Goal: Task Accomplishment & Management: Use online tool/utility

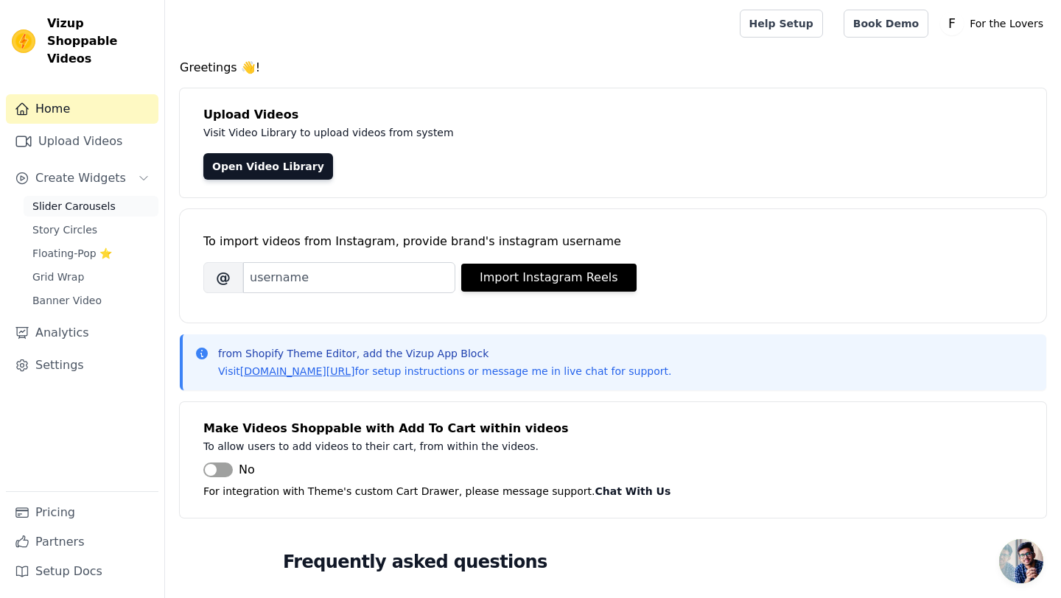
click at [62, 199] on span "Slider Carousels" at bounding box center [73, 206] width 83 height 15
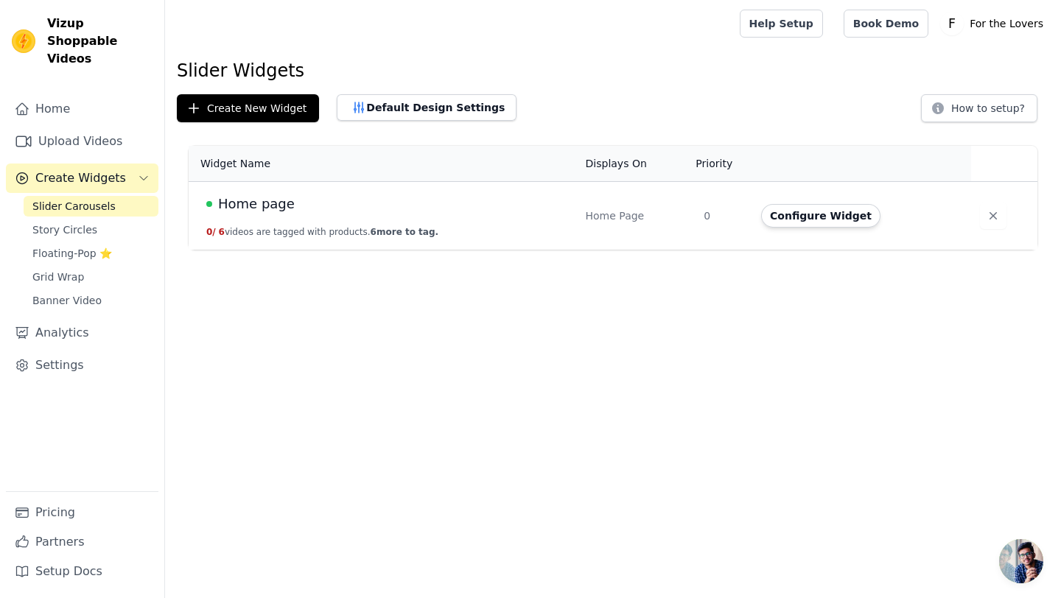
click at [248, 203] on span "Home page" at bounding box center [256, 204] width 77 height 21
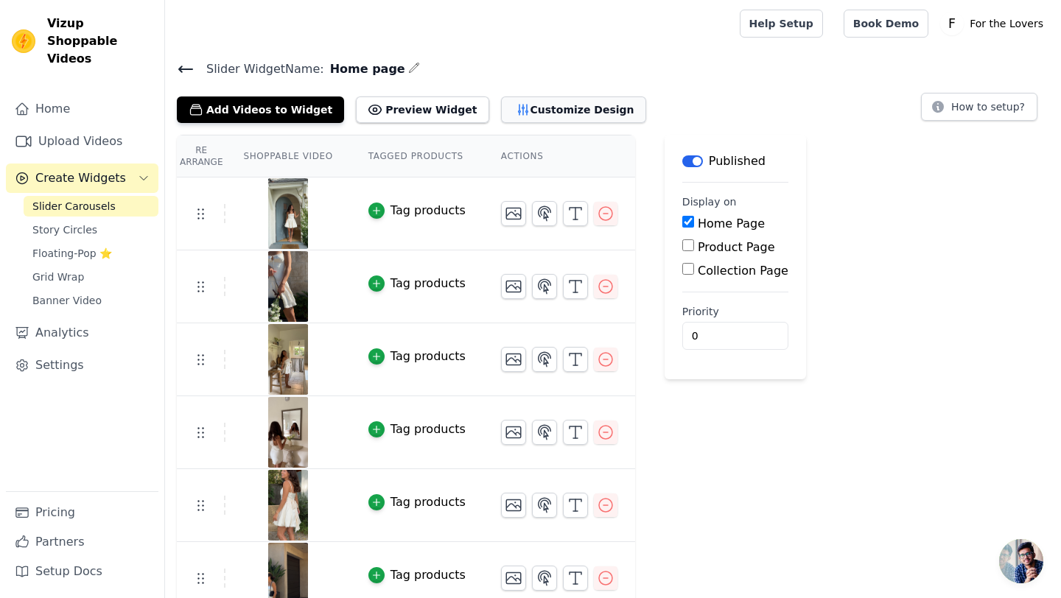
click at [561, 116] on button "Customize Design" at bounding box center [573, 110] width 145 height 27
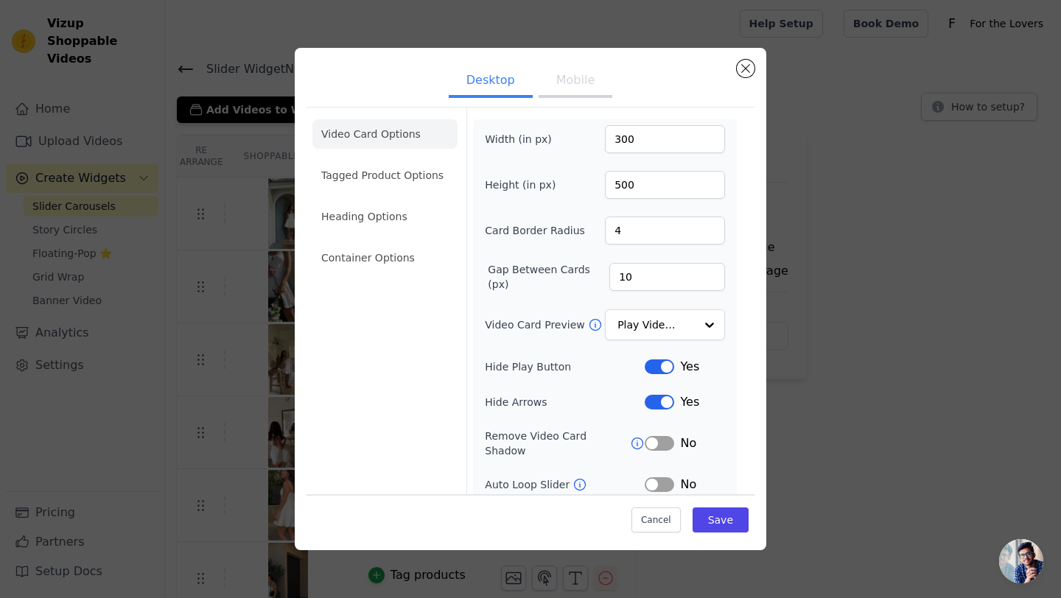
scroll to position [12, 0]
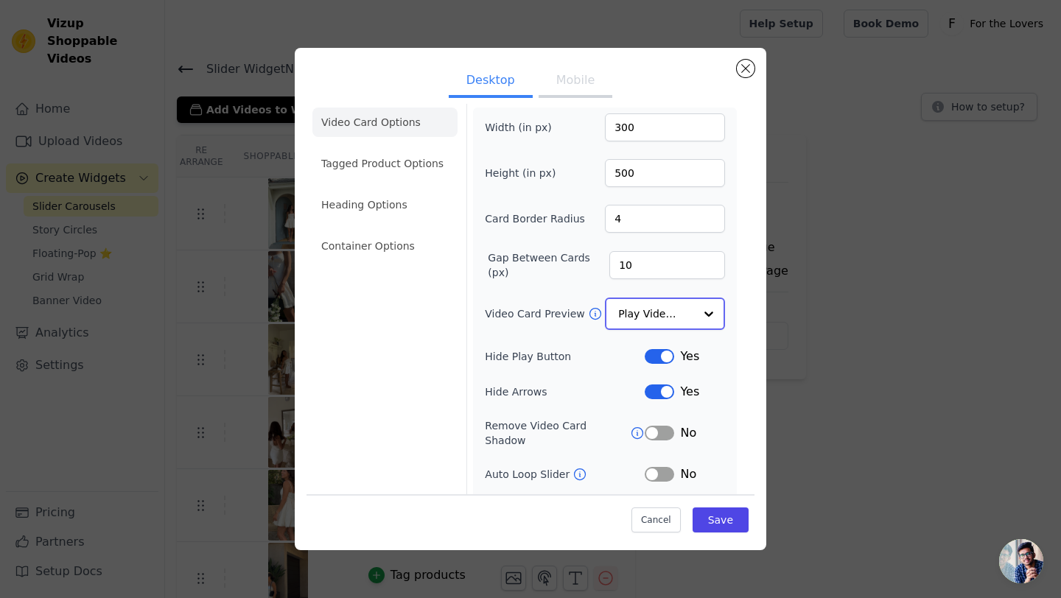
click at [644, 312] on input "Video Card Preview" at bounding box center [656, 313] width 76 height 29
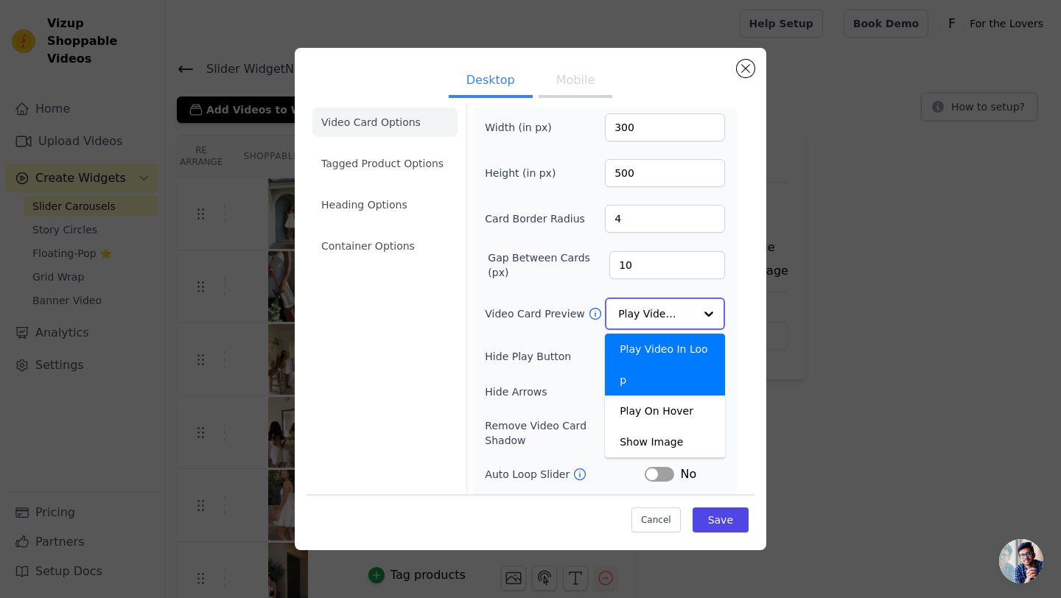
click at [642, 347] on div "Play Video In Loop" at bounding box center [665, 365] width 120 height 62
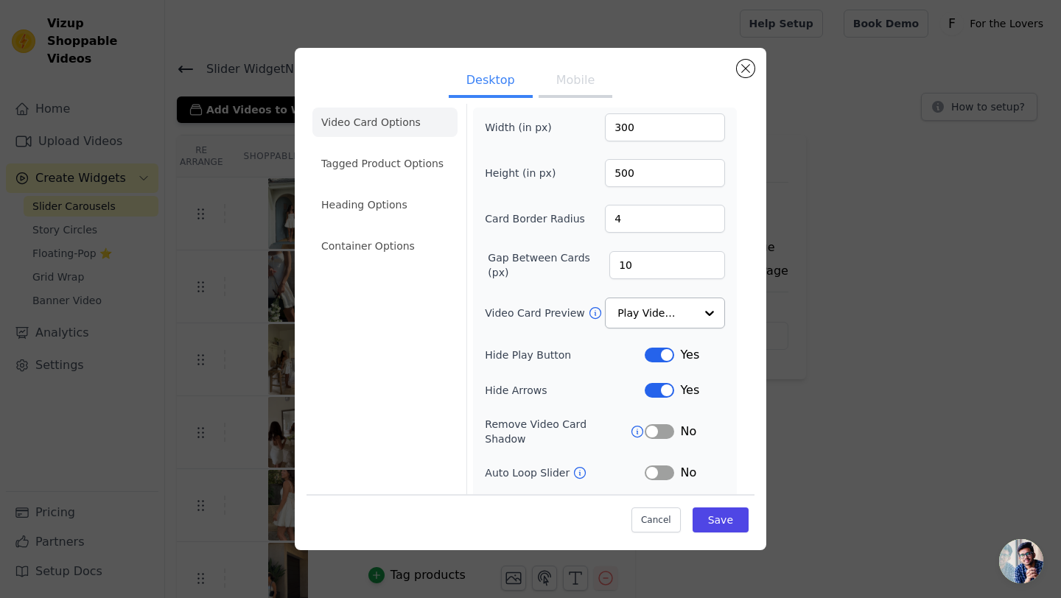
click at [564, 81] on button "Mobile" at bounding box center [576, 82] width 74 height 32
click at [639, 308] on input "Video Card Preview" at bounding box center [656, 313] width 76 height 29
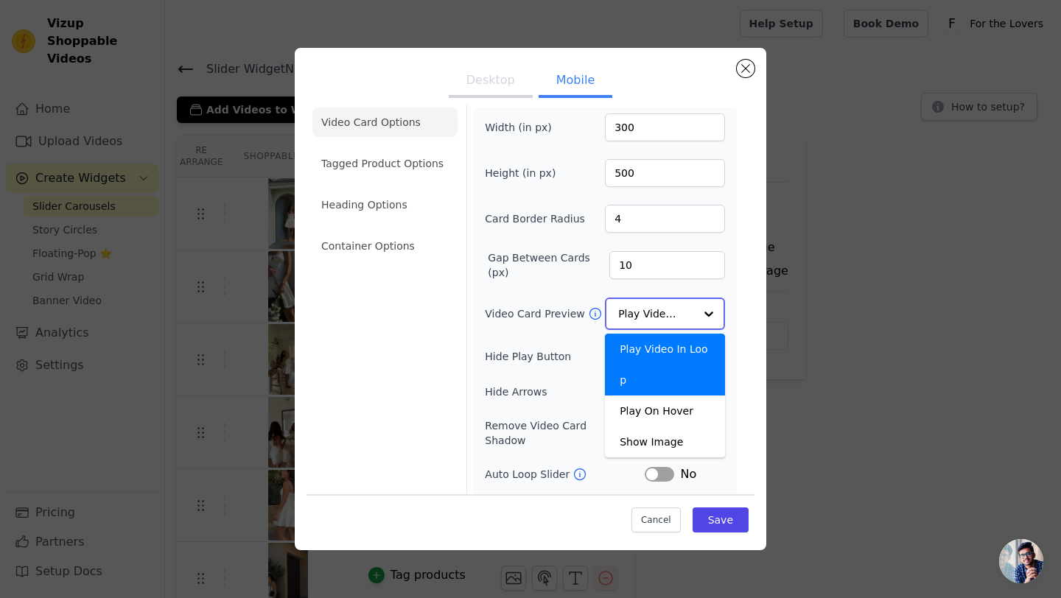
click at [653, 348] on div "Play Video In Loop" at bounding box center [665, 365] width 120 height 62
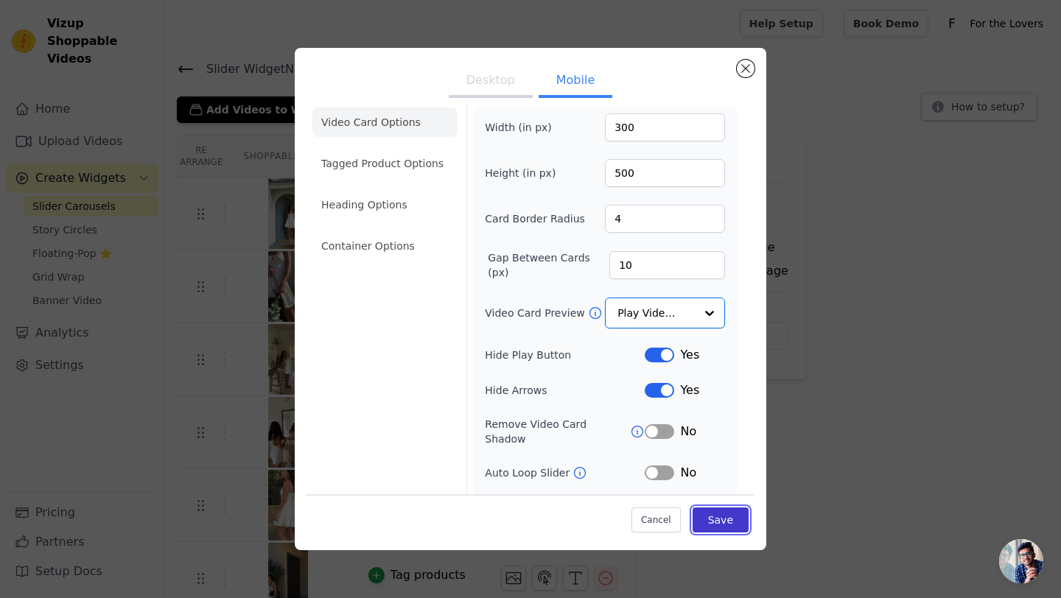
click at [746, 515] on button "Save" at bounding box center [721, 520] width 56 height 25
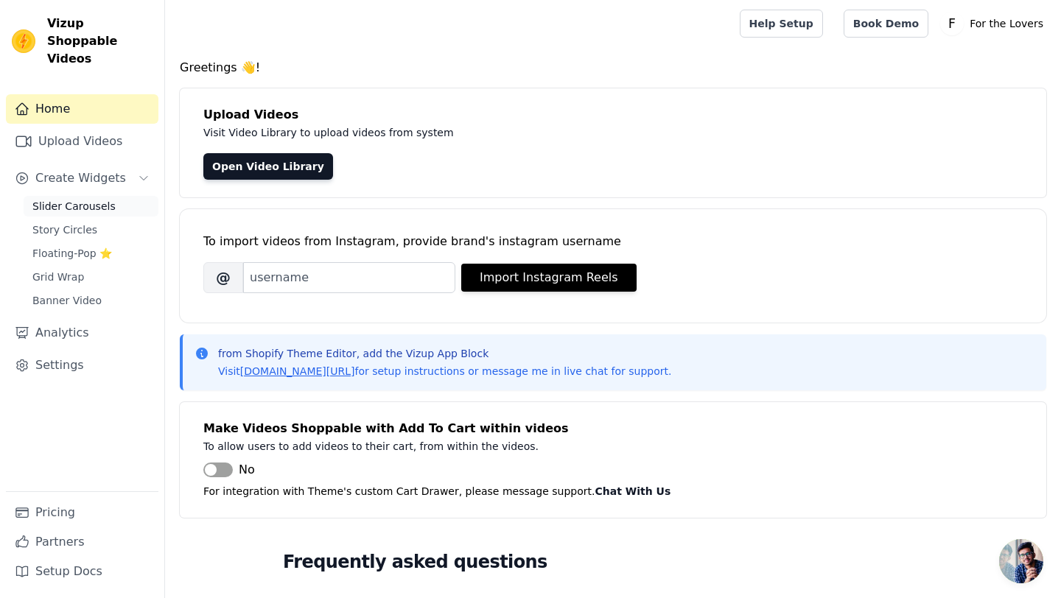
click at [99, 199] on span "Slider Carousels" at bounding box center [73, 206] width 83 height 15
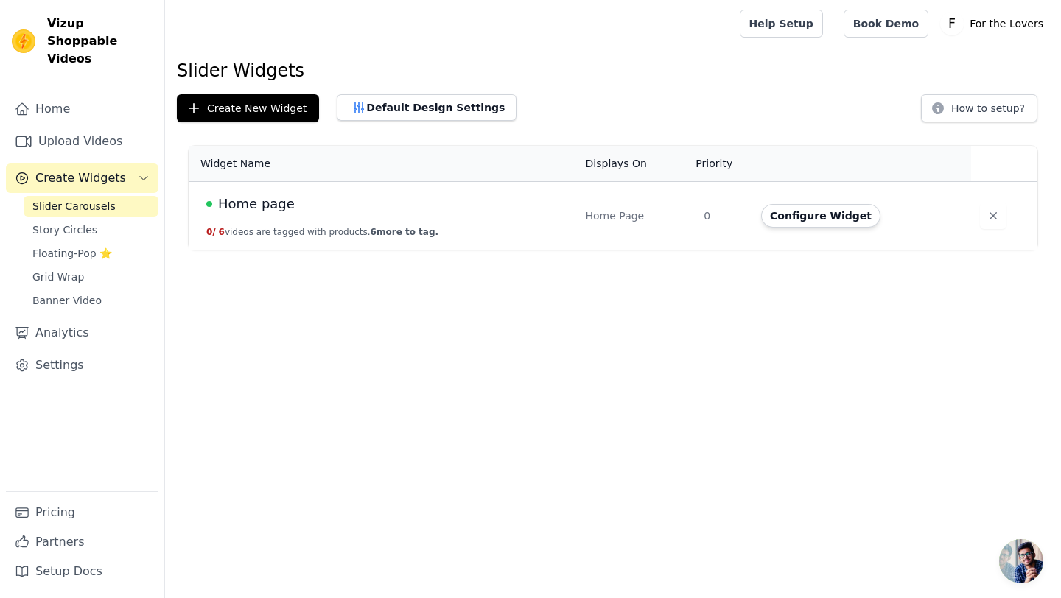
click at [248, 208] on span "Home page" at bounding box center [256, 204] width 77 height 21
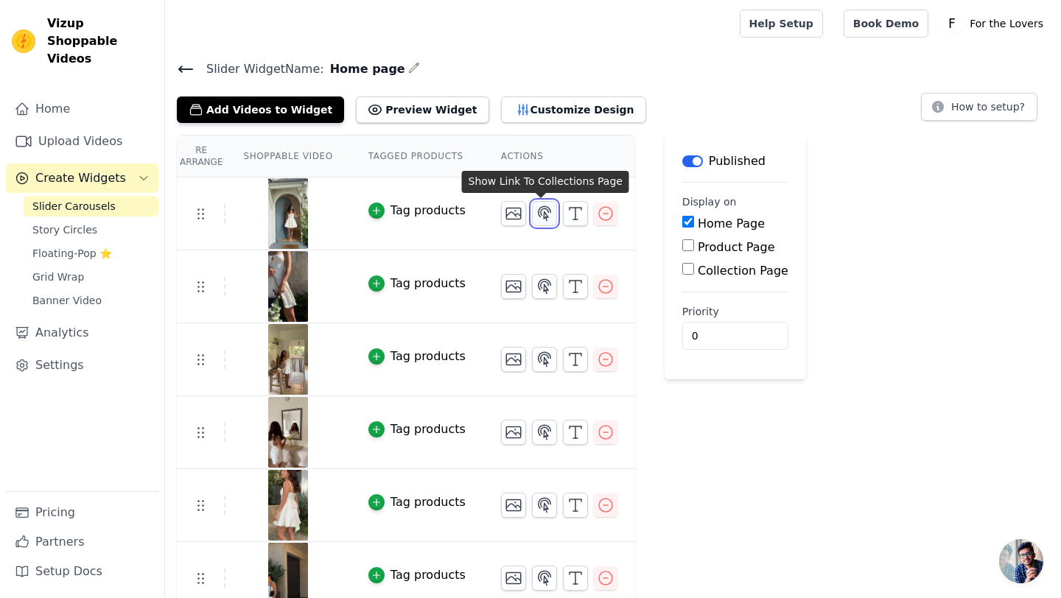
click at [544, 212] on icon "button" at bounding box center [545, 214] width 18 height 18
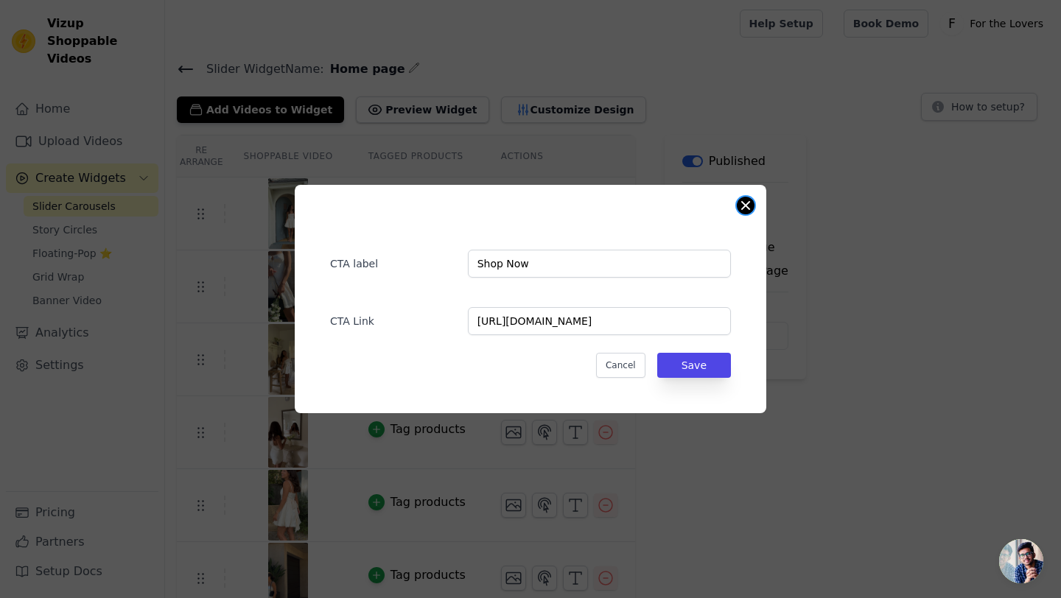
click at [742, 199] on button "Close modal" at bounding box center [746, 206] width 18 height 18
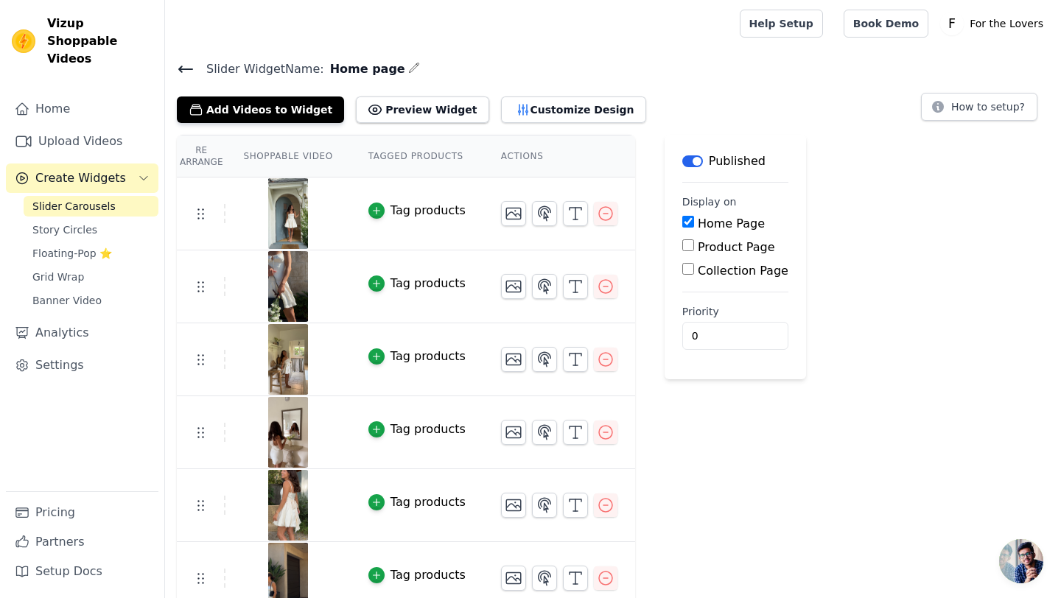
click at [387, 209] on button "Tag products" at bounding box center [416, 211] width 97 height 18
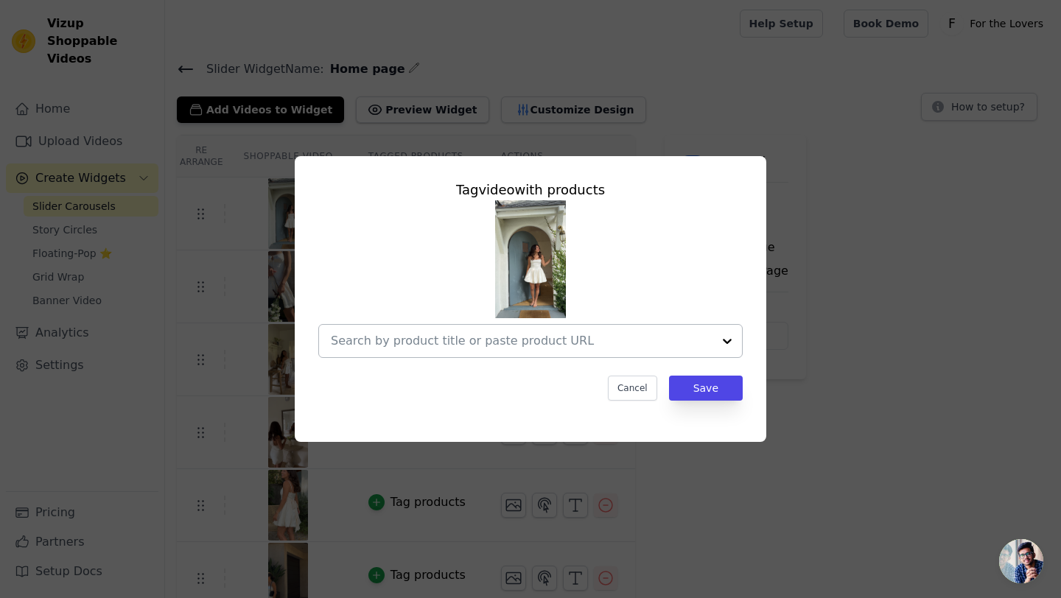
click at [445, 345] on input "text" at bounding box center [522, 341] width 382 height 18
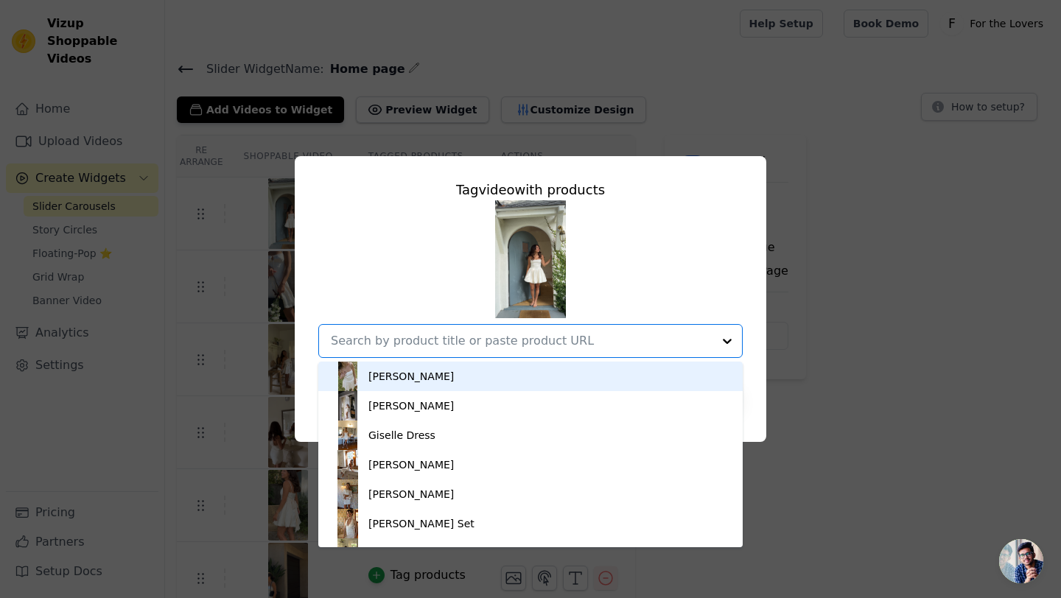
click at [435, 374] on div "Olivia Dress" at bounding box center [530, 376] width 395 height 29
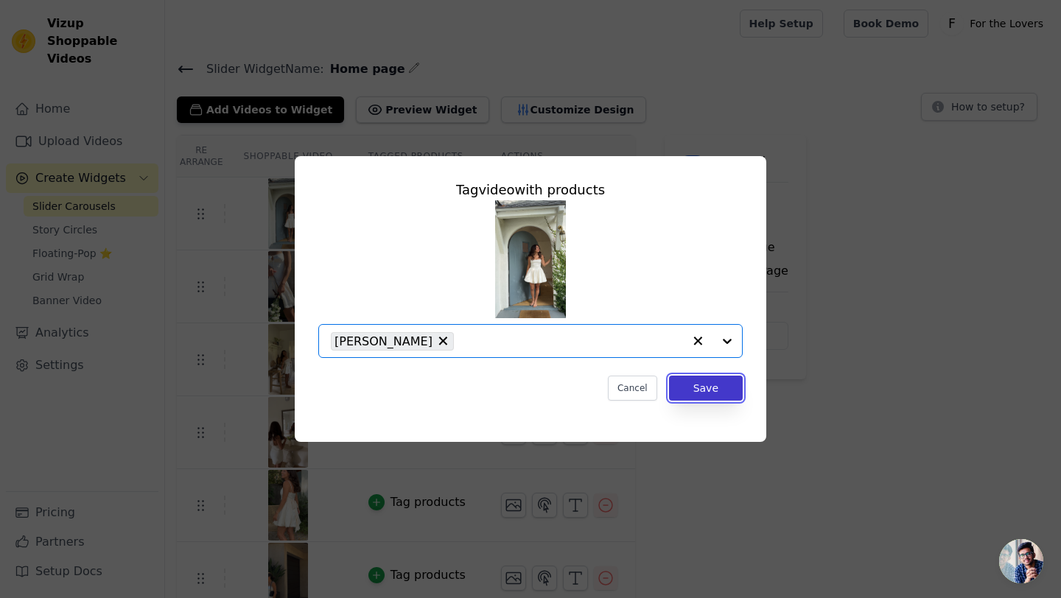
click at [729, 385] on button "Save" at bounding box center [706, 388] width 74 height 25
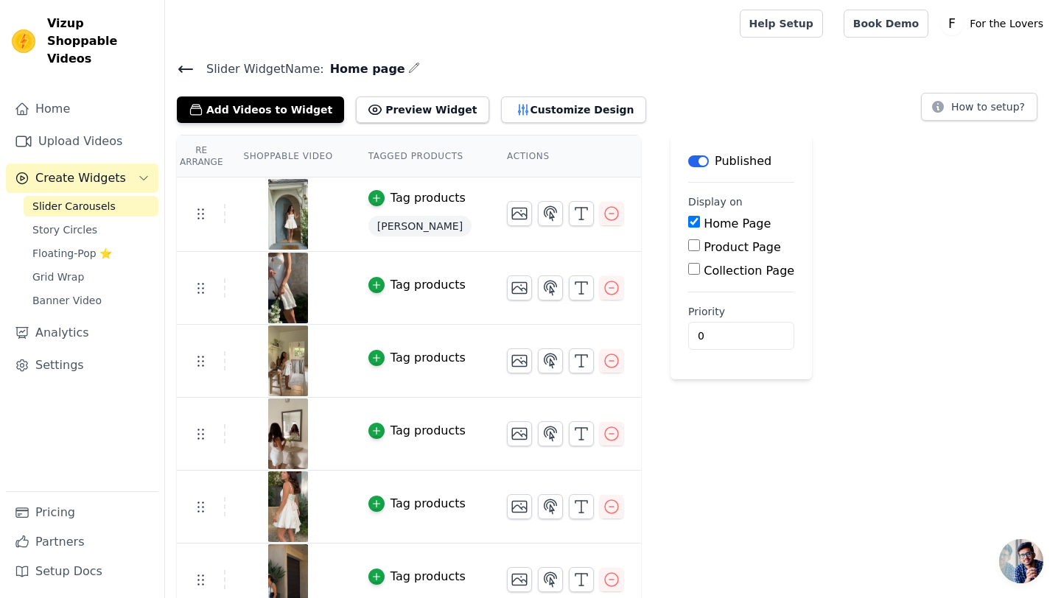
click at [386, 283] on button "Tag products" at bounding box center [416, 285] width 97 height 18
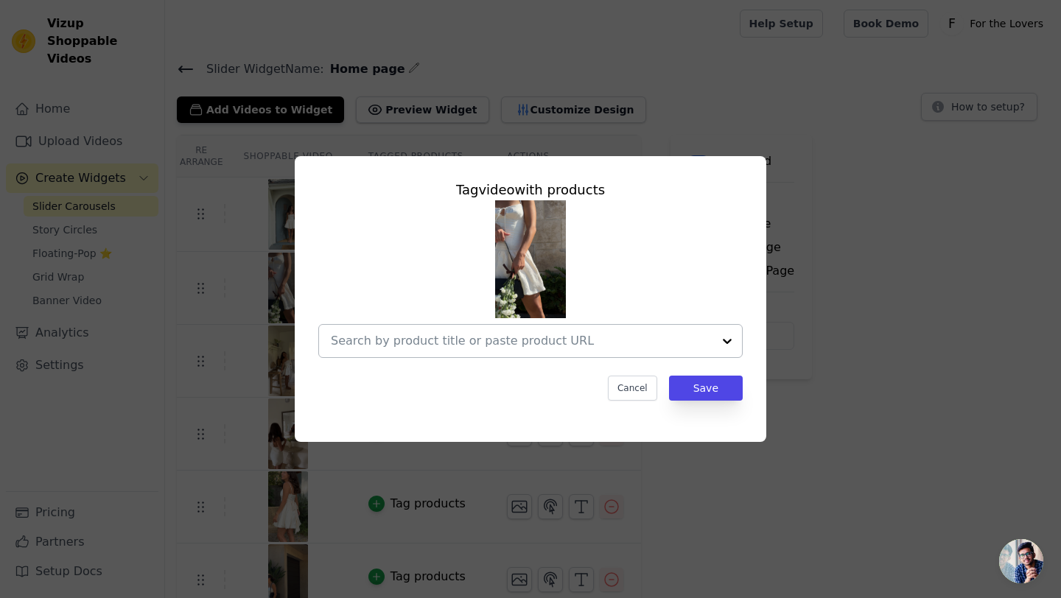
click at [452, 340] on input "text" at bounding box center [522, 341] width 382 height 18
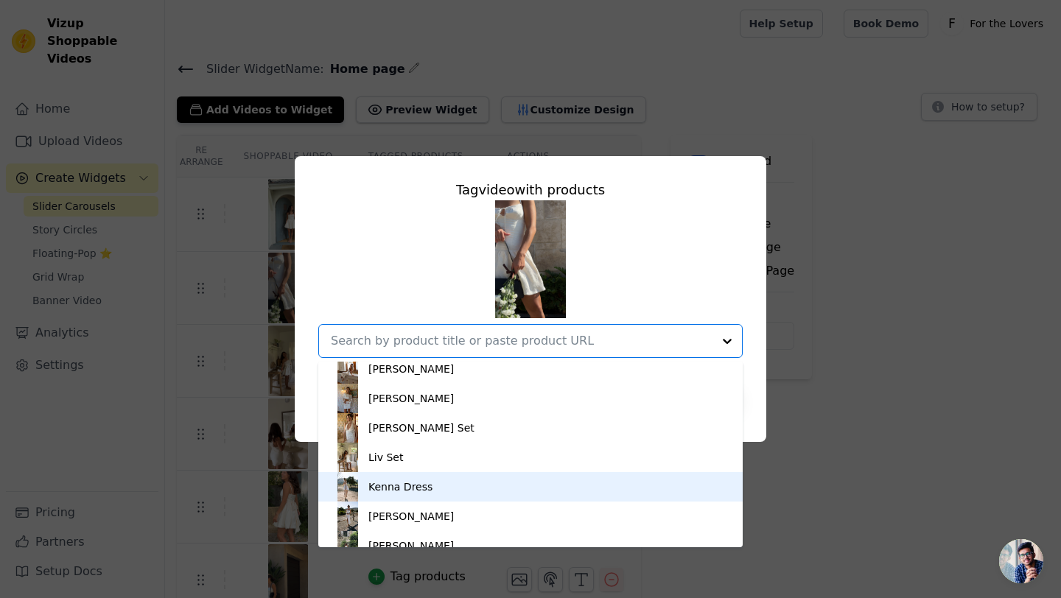
scroll to position [113, 0]
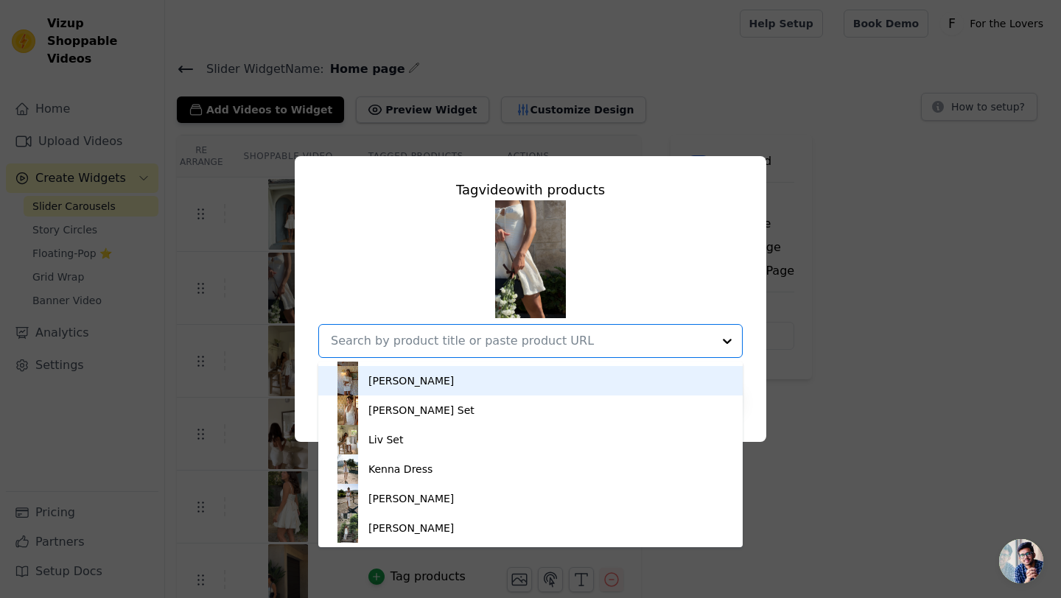
click at [682, 242] on div "[PERSON_NAME] [PERSON_NAME] Dress [PERSON_NAME] [PERSON_NAME] Dress [PERSON_NAM…" at bounding box center [530, 279] width 424 height 158
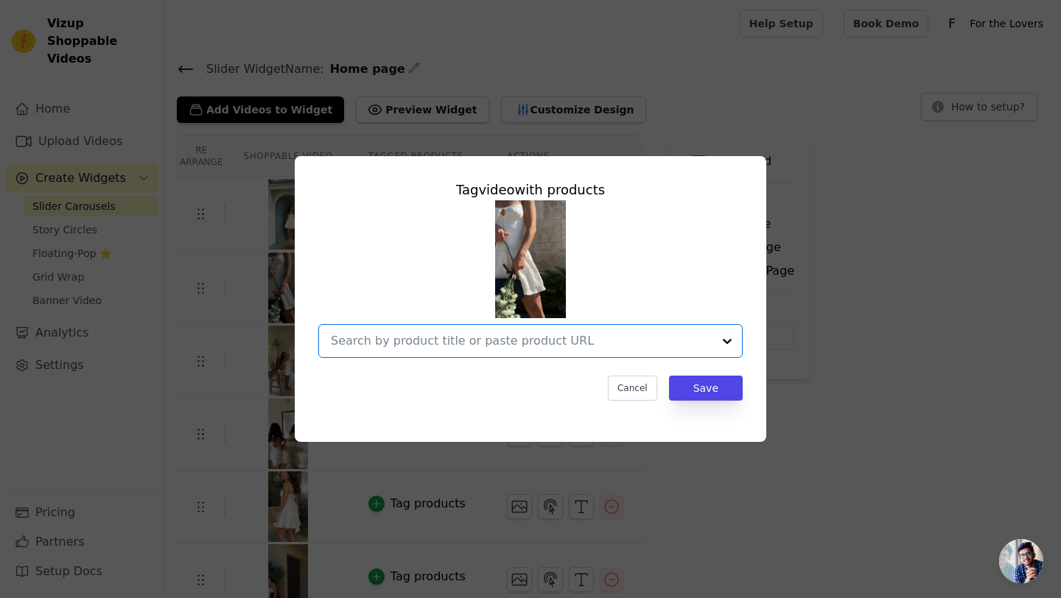
click at [526, 345] on input "text" at bounding box center [522, 341] width 382 height 18
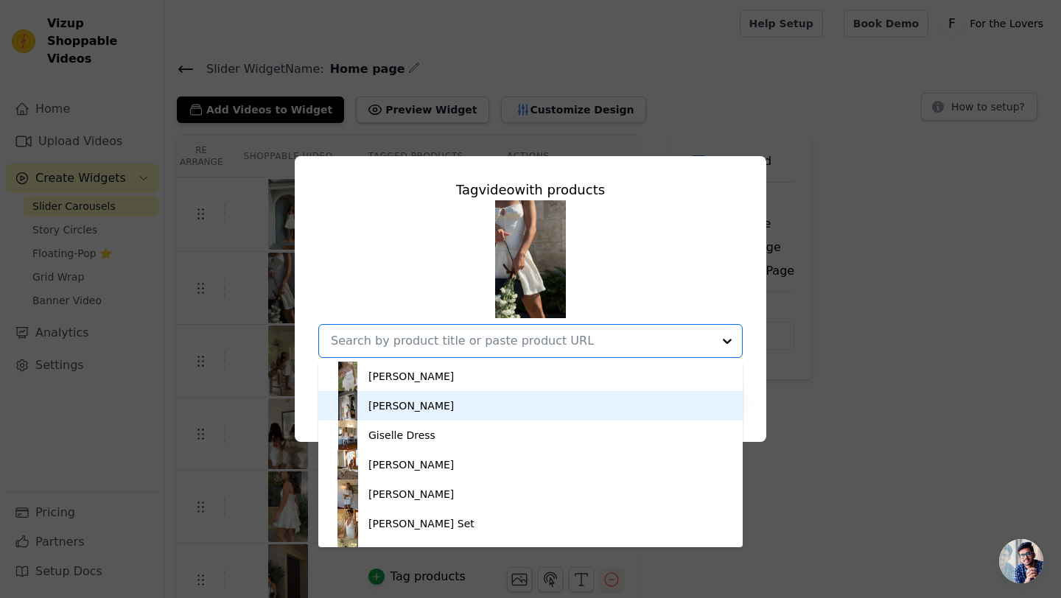
click at [463, 396] on div "[PERSON_NAME]" at bounding box center [530, 405] width 395 height 29
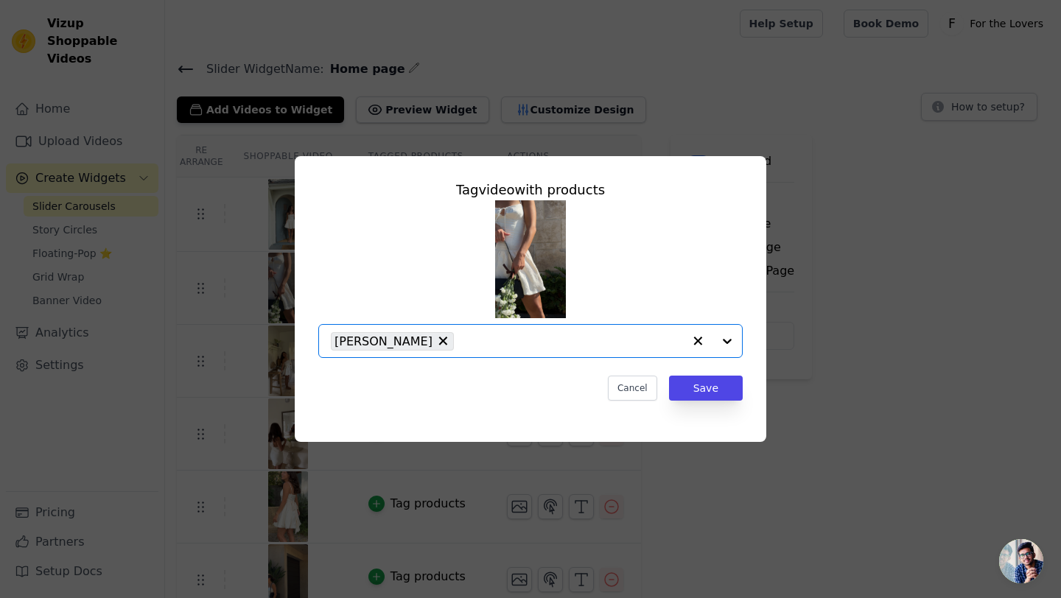
click at [505, 341] on input "text" at bounding box center [572, 341] width 222 height 18
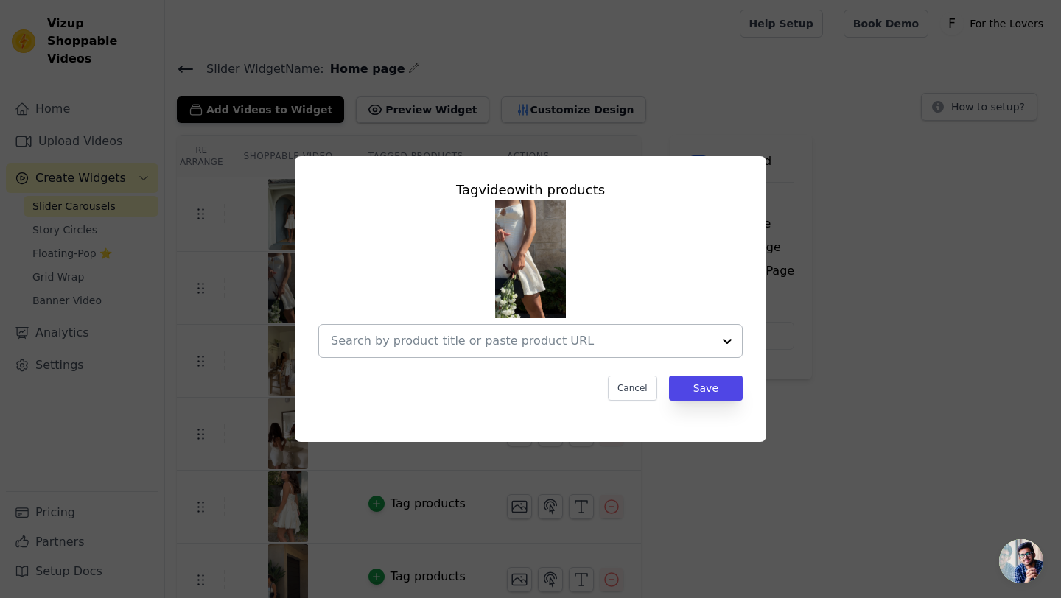
click at [520, 337] on input "text" at bounding box center [522, 341] width 382 height 18
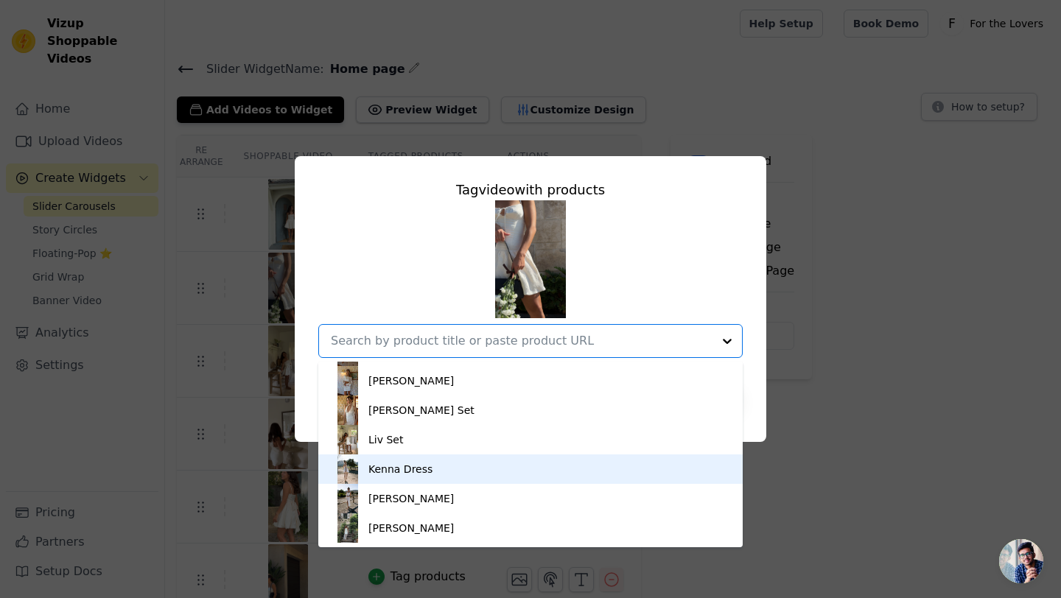
click at [455, 479] on div "Kenna Dress" at bounding box center [530, 469] width 395 height 29
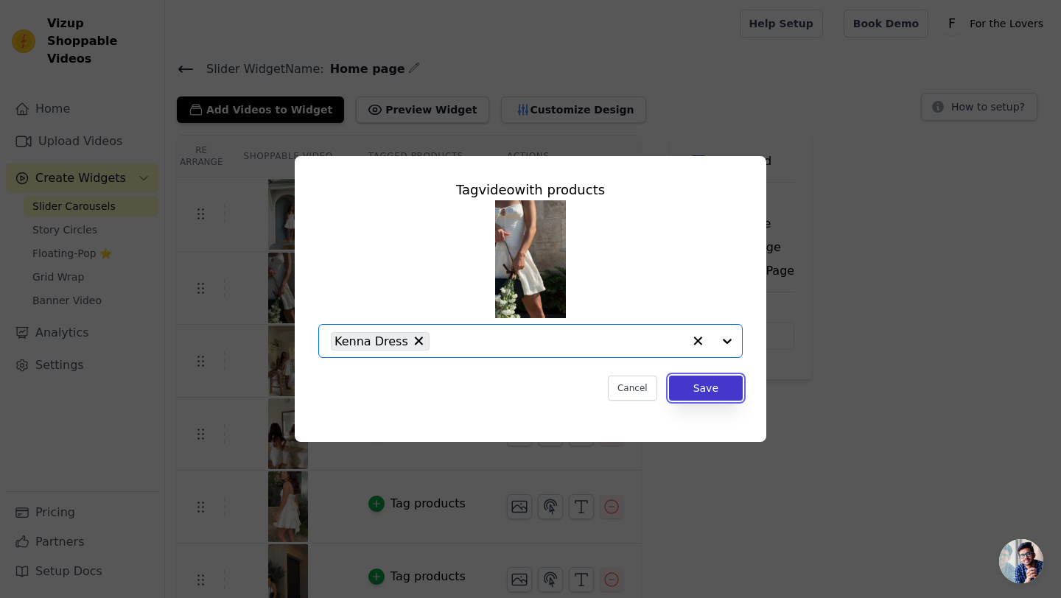
click at [702, 379] on button "Save" at bounding box center [706, 388] width 74 height 25
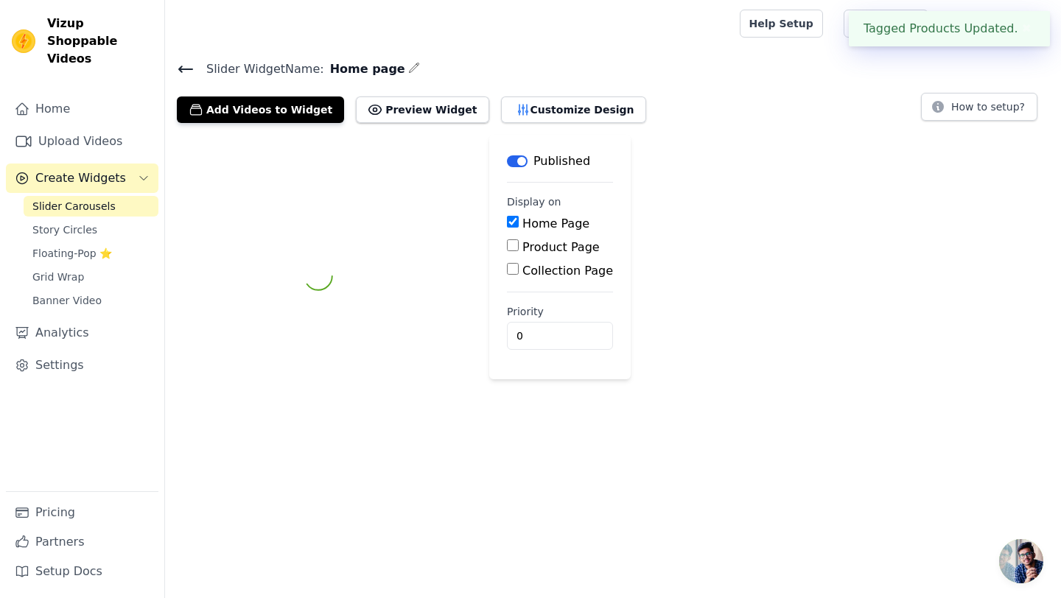
click at [712, 399] on div "Label Published Display on Home Page Product Page Collection Page Priority 0" at bounding box center [613, 276] width 896 height 283
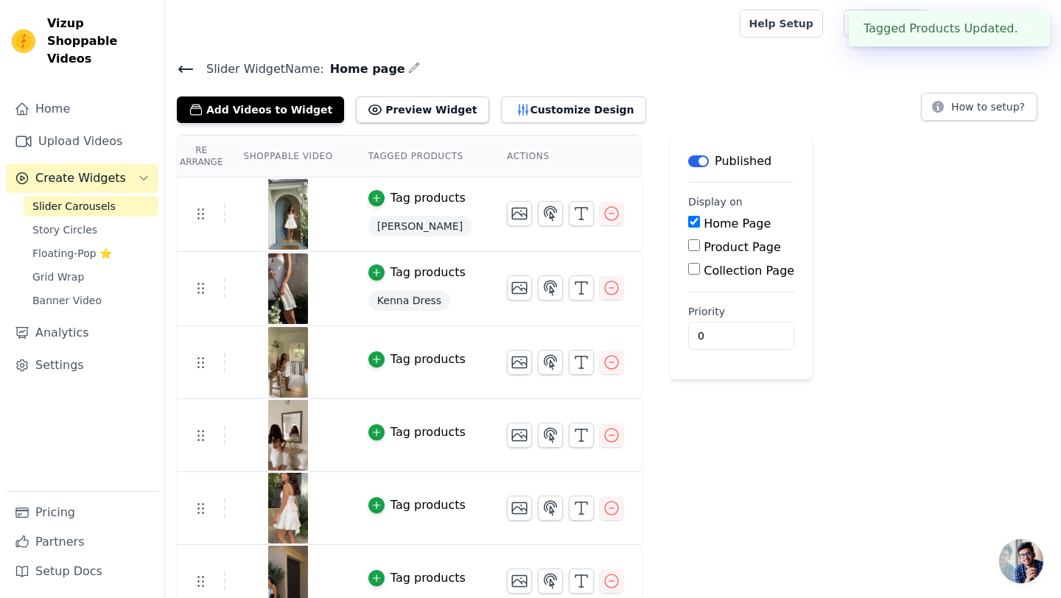
scroll to position [19, 0]
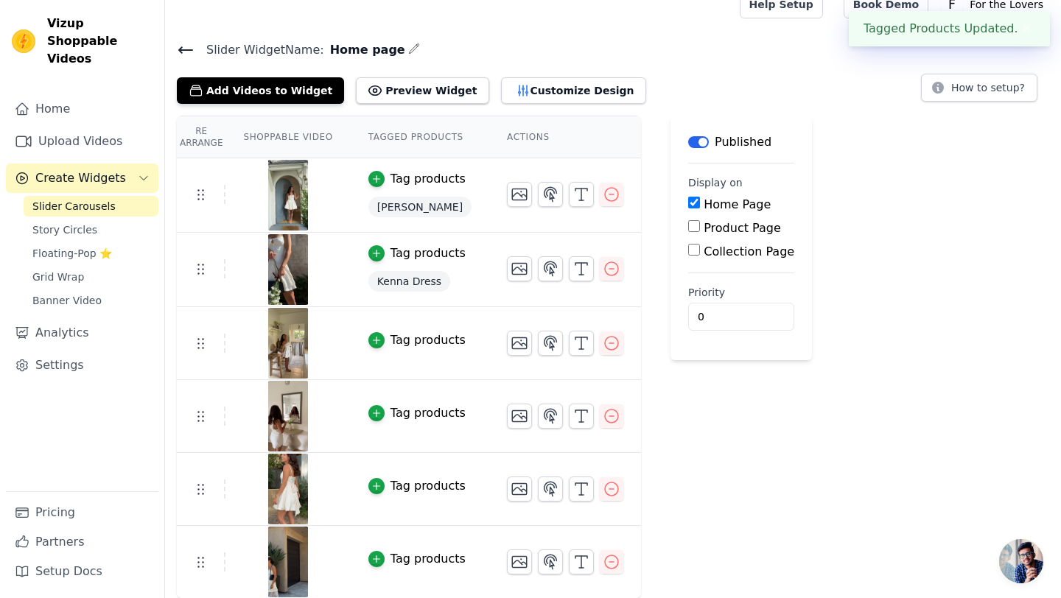
click at [408, 346] on div "Tag products" at bounding box center [427, 341] width 75 height 18
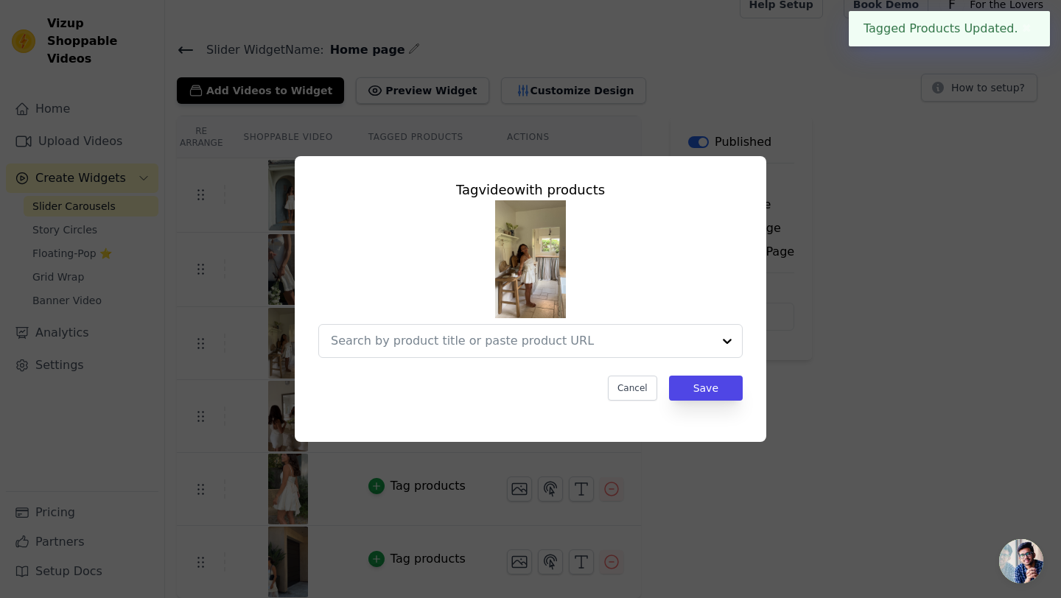
scroll to position [0, 0]
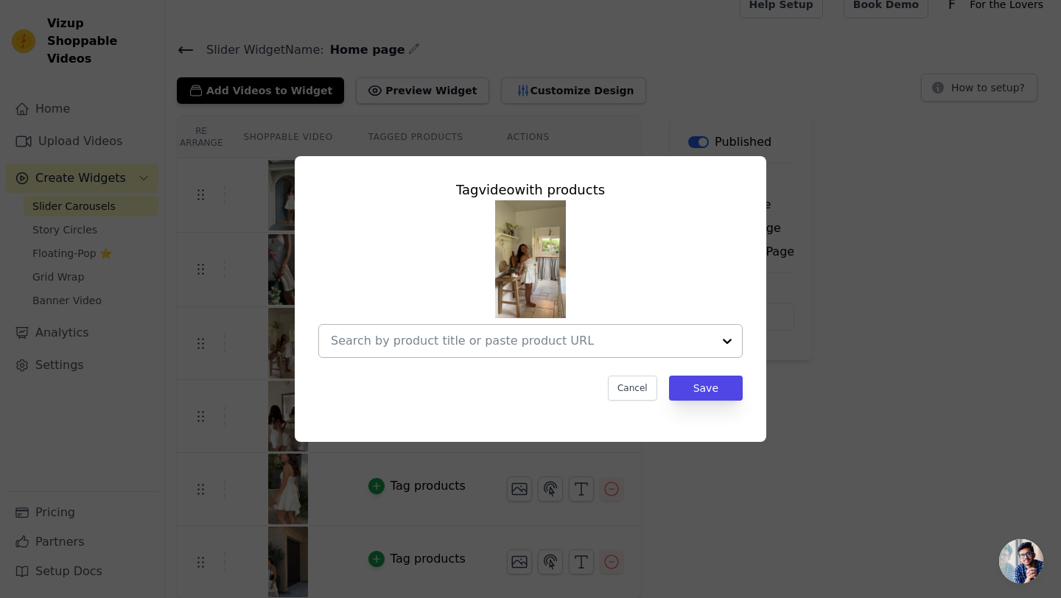
click at [551, 332] on div at bounding box center [522, 341] width 382 height 32
click at [472, 334] on input "text" at bounding box center [522, 341] width 382 height 18
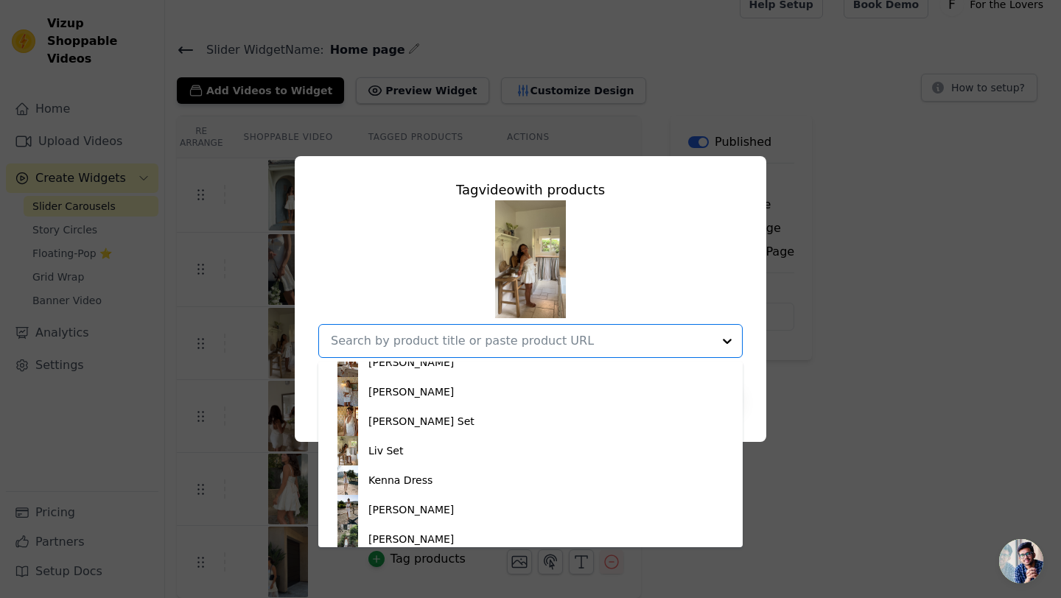
scroll to position [113, 0]
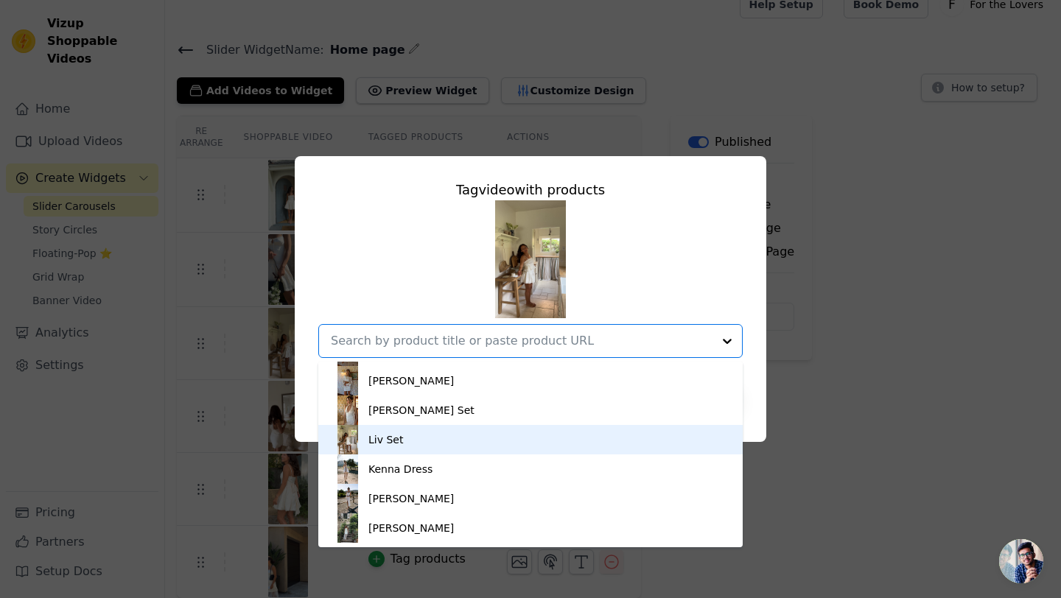
click at [432, 442] on div "Liv Set" at bounding box center [530, 439] width 395 height 29
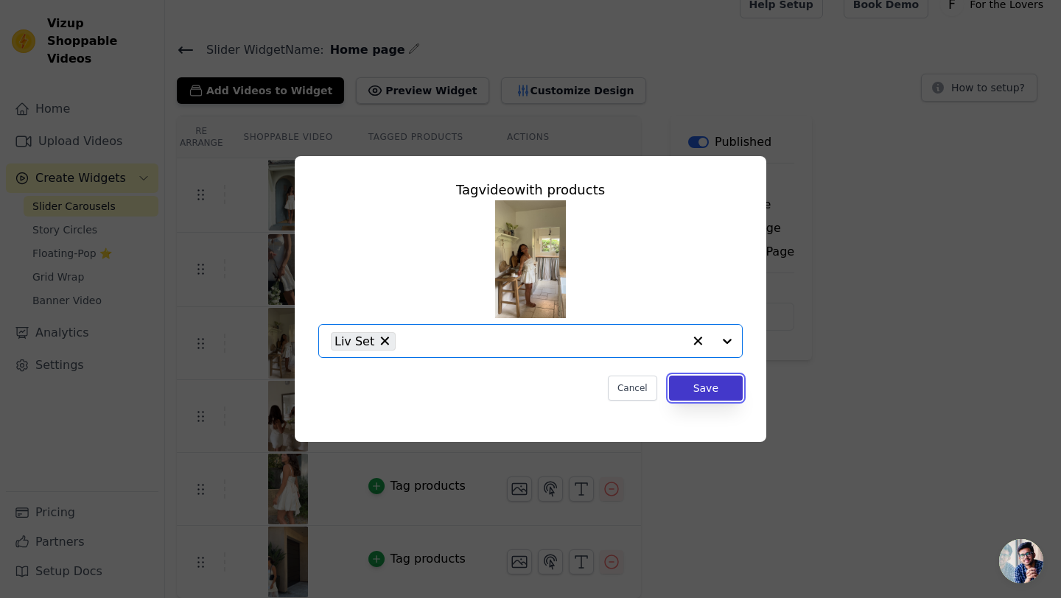
click at [715, 388] on button "Save" at bounding box center [706, 388] width 74 height 25
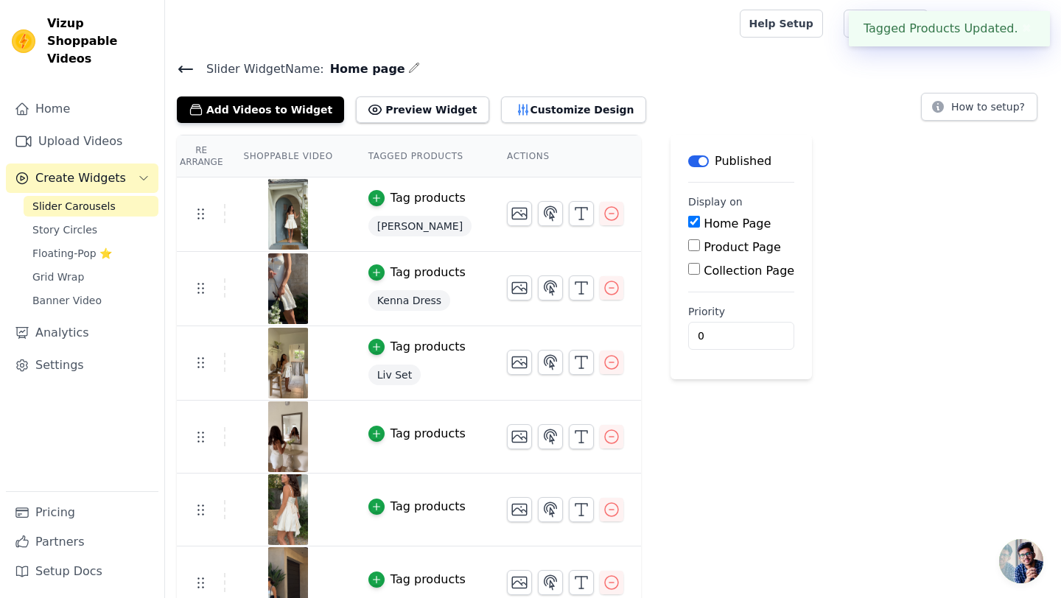
scroll to position [21, 0]
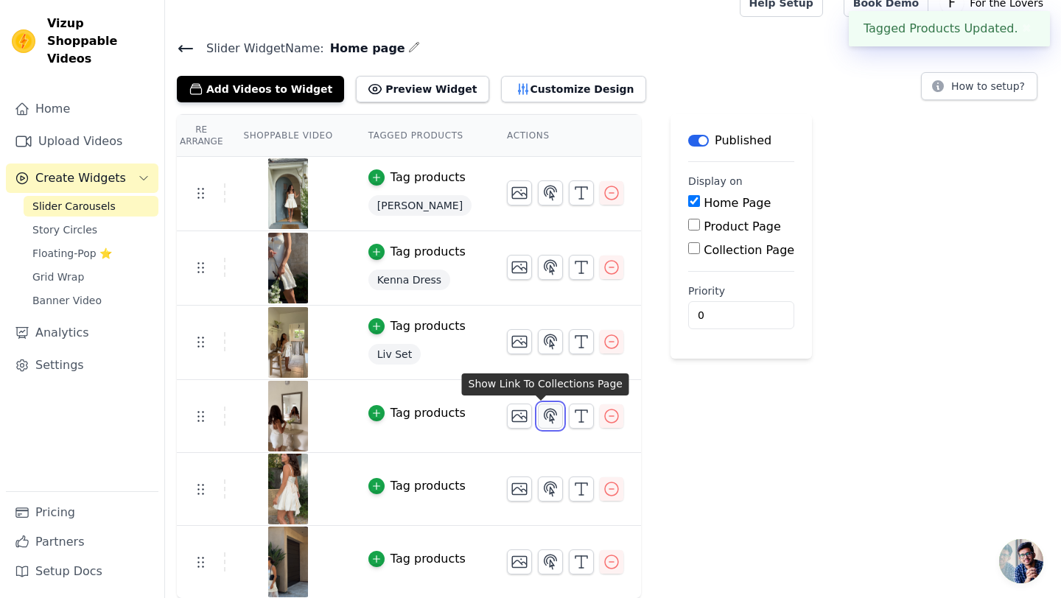
click at [546, 423] on icon "button" at bounding box center [551, 416] width 18 height 18
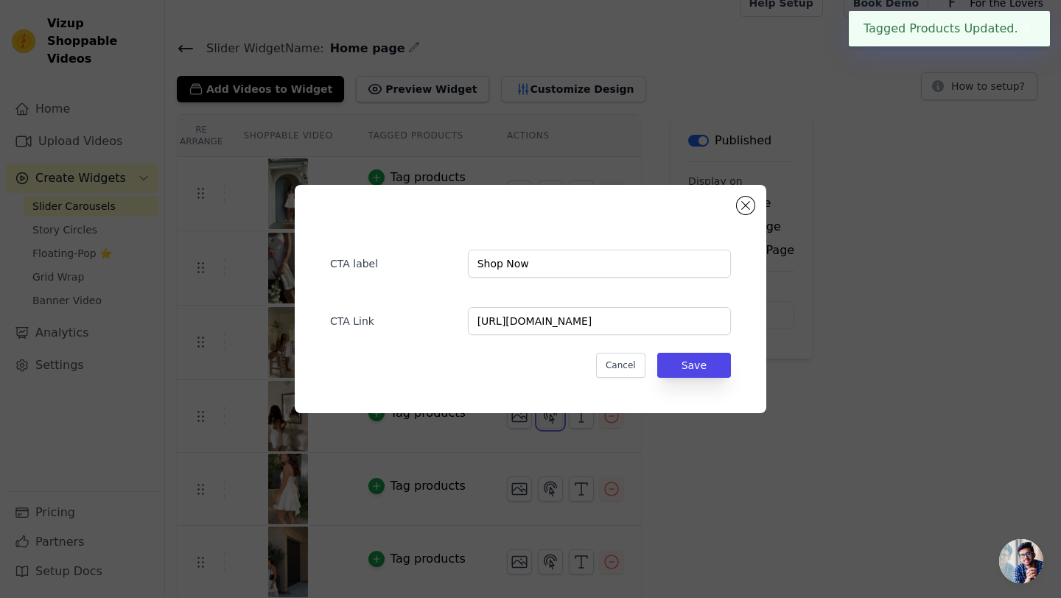
scroll to position [0, 0]
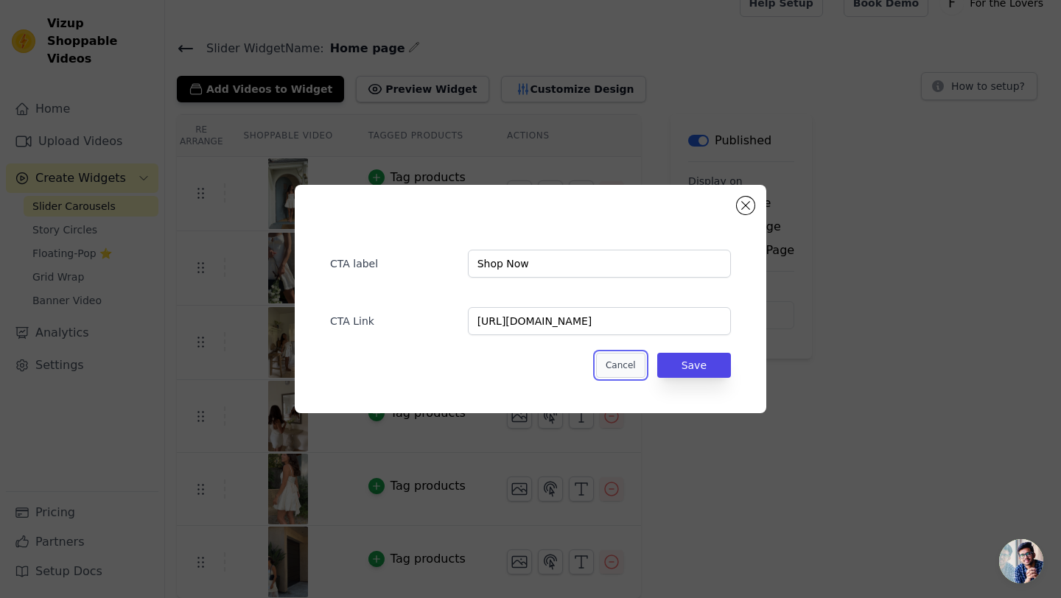
click at [625, 360] on button "Cancel" at bounding box center [620, 365] width 49 height 25
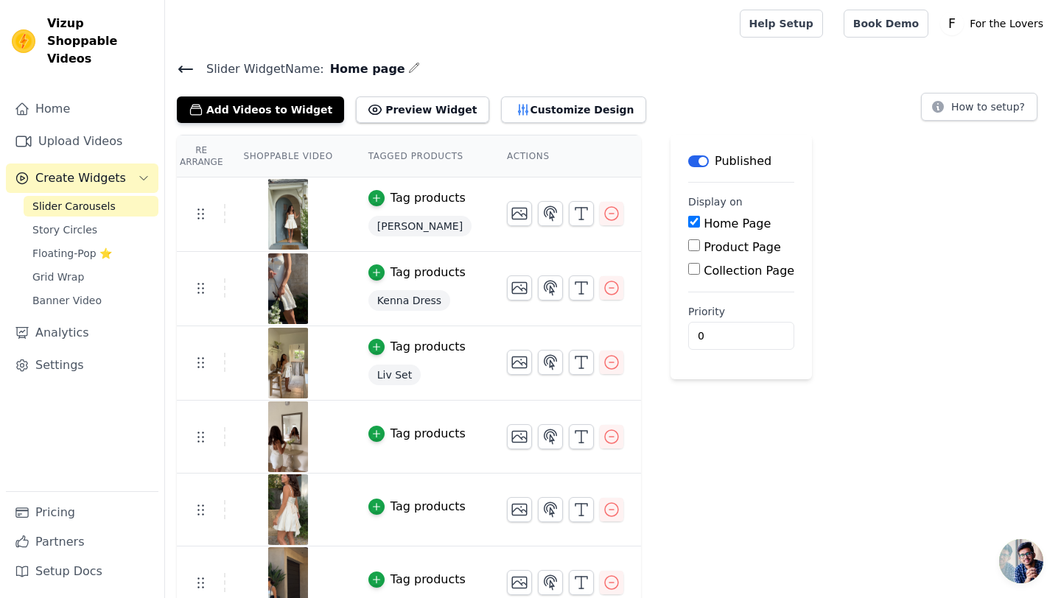
scroll to position [21, 0]
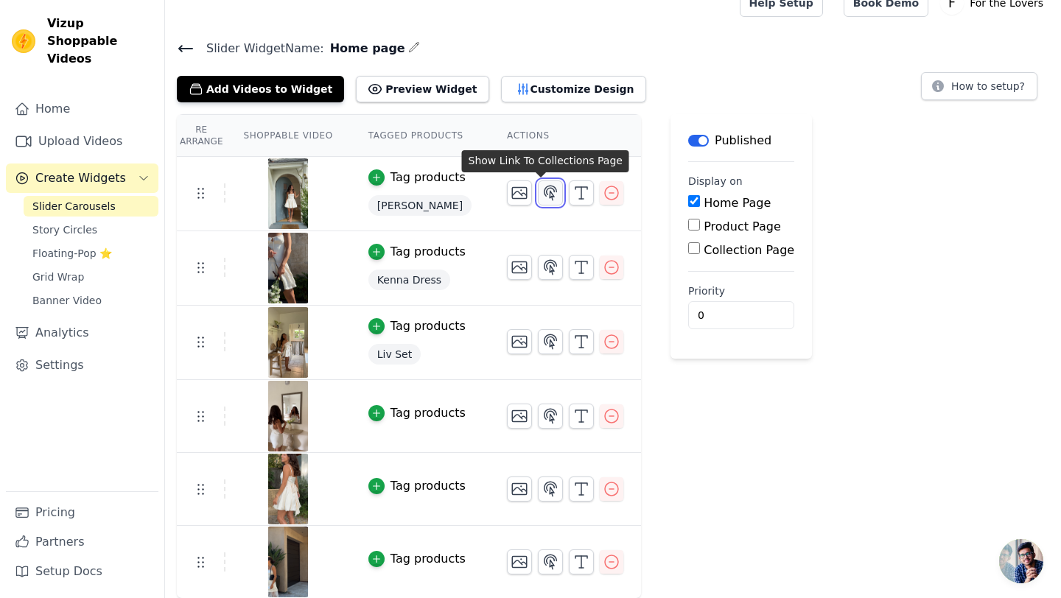
click at [542, 200] on icon "button" at bounding box center [551, 193] width 18 height 18
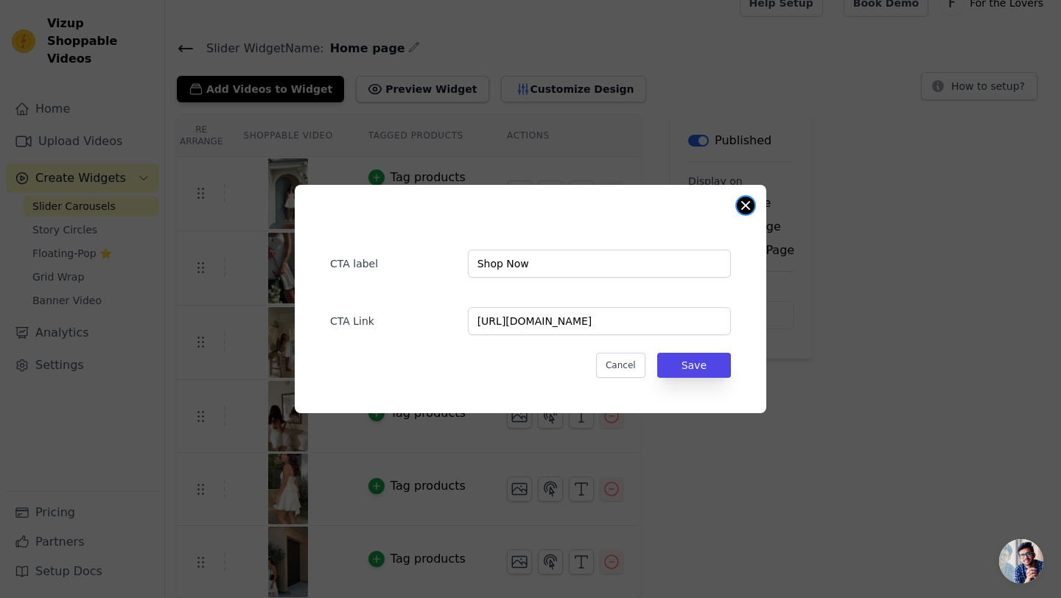
click at [749, 201] on button "Close modal" at bounding box center [746, 206] width 18 height 18
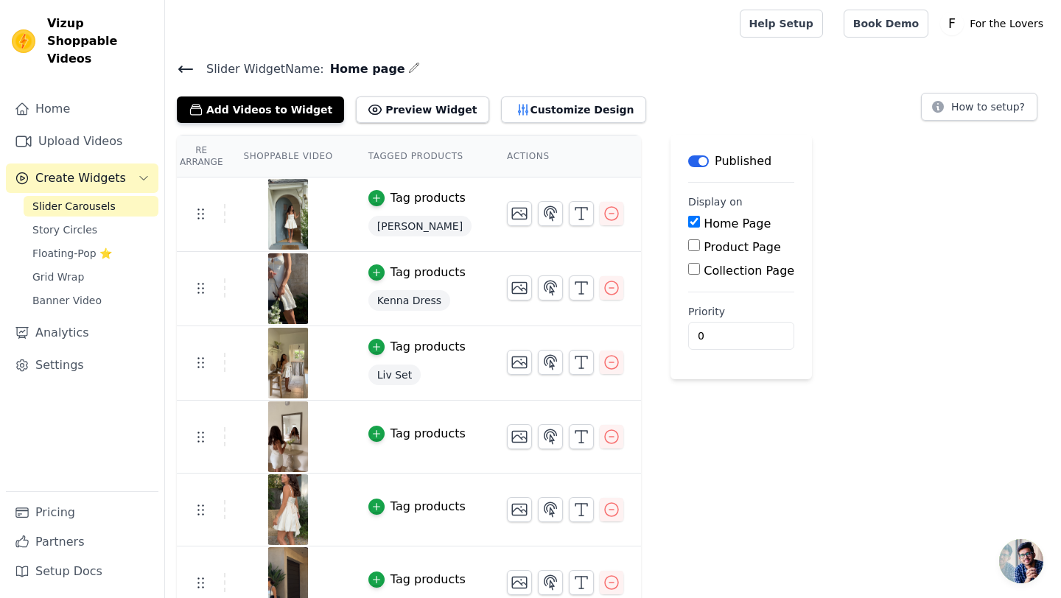
scroll to position [21, 0]
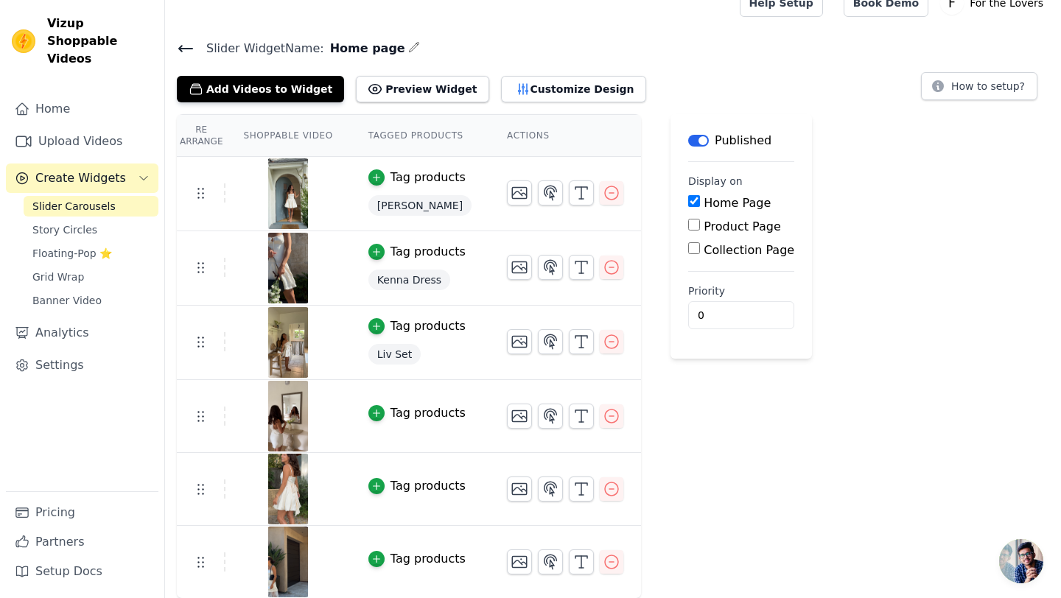
click at [420, 208] on span "[PERSON_NAME]" at bounding box center [419, 205] width 103 height 21
click at [395, 182] on div "Tag products" at bounding box center [427, 178] width 75 height 18
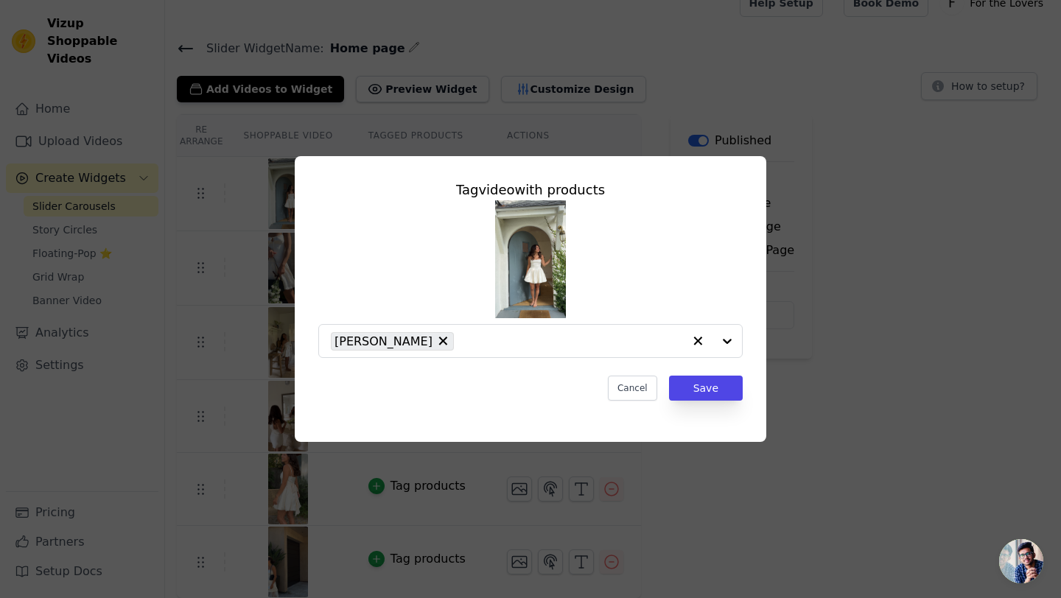
scroll to position [0, 0]
click at [724, 391] on button "Save" at bounding box center [706, 388] width 74 height 25
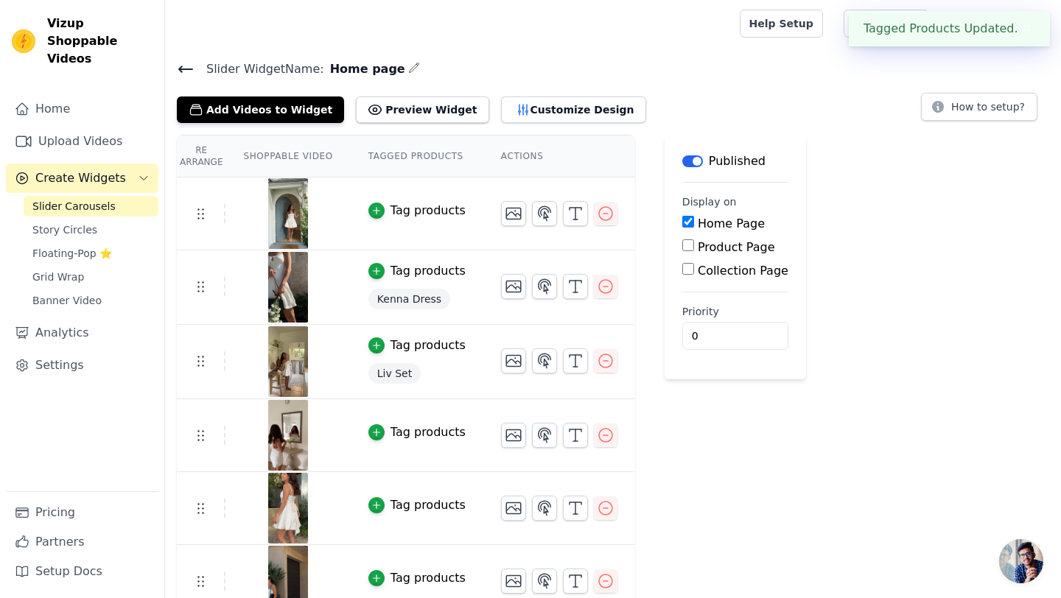
click at [401, 299] on span "Kenna Dress" at bounding box center [409, 299] width 82 height 21
click at [419, 277] on div "Tag products" at bounding box center [427, 271] width 75 height 18
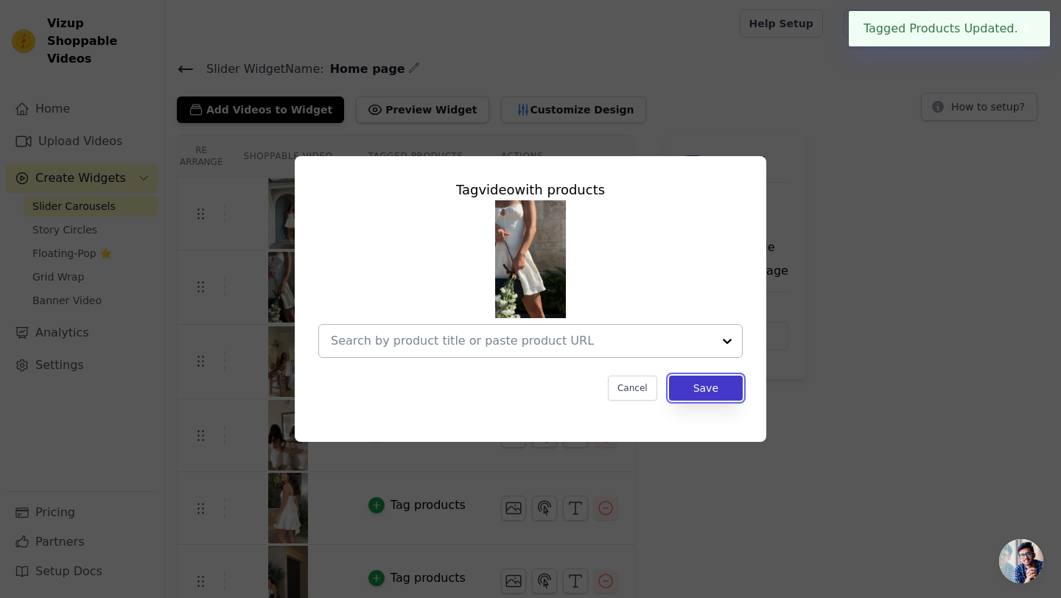
click at [712, 385] on button "Save" at bounding box center [706, 388] width 74 height 25
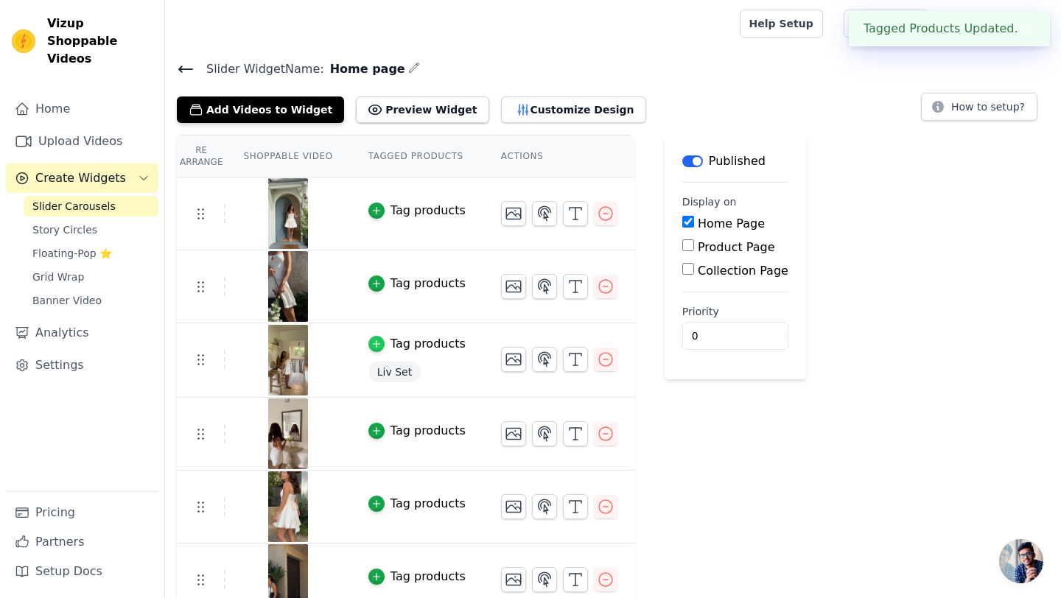
click at [370, 345] on div "button" at bounding box center [376, 344] width 16 height 16
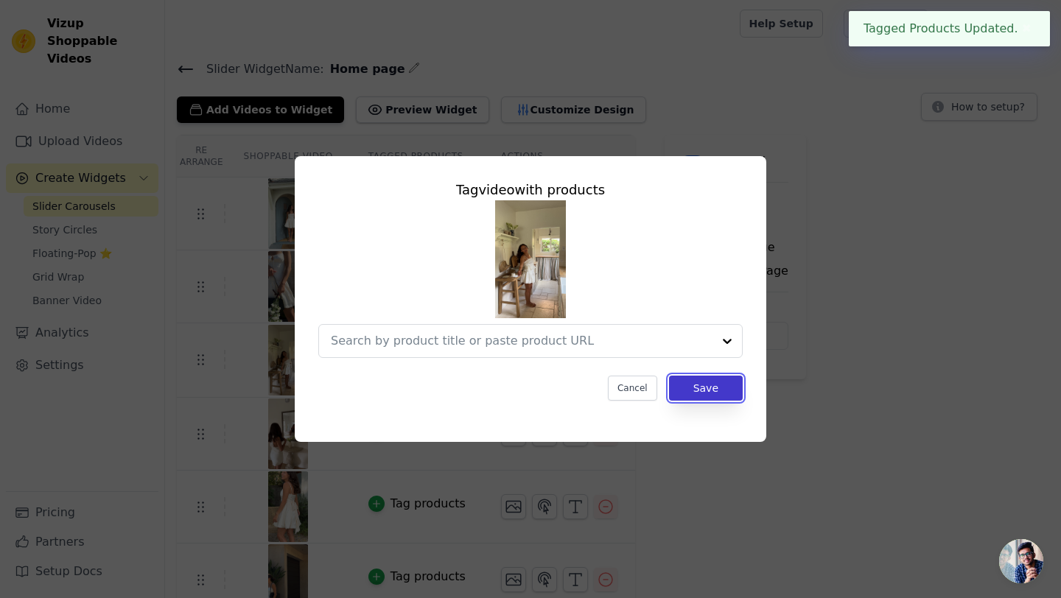
click at [726, 396] on button "Save" at bounding box center [706, 388] width 74 height 25
